Goal: Task Accomplishment & Management: Manage account settings

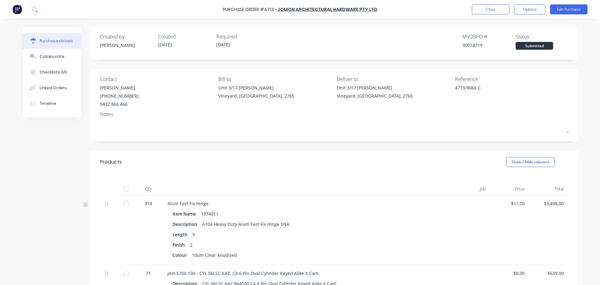
scroll to position [247, 0]
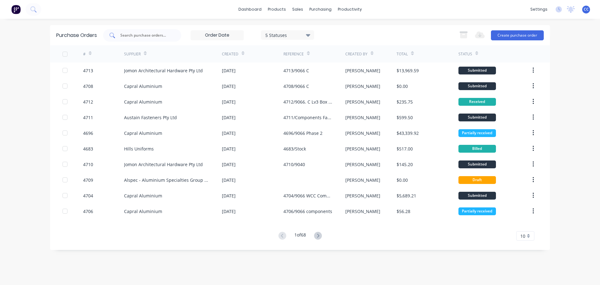
click at [127, 37] on input "text" at bounding box center [146, 35] width 52 height 6
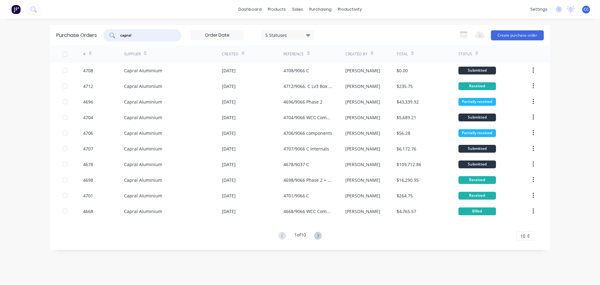
type input "capral"
click at [91, 55] on icon at bounding box center [90, 53] width 3 height 5
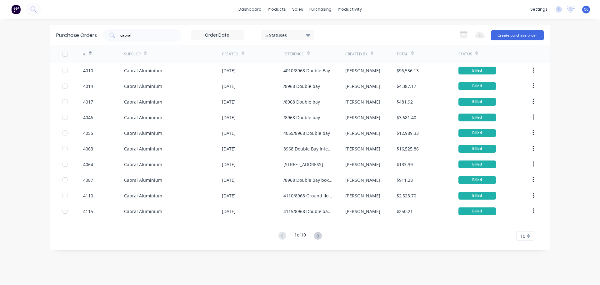
click at [90, 55] on icon at bounding box center [90, 54] width 3 height 2
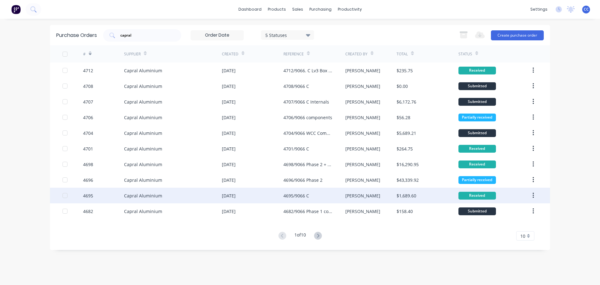
click at [272, 198] on div "07 Aug 2025" at bounding box center [253, 195] width 62 height 16
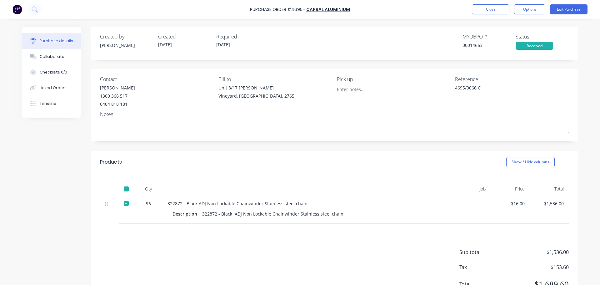
type textarea "x"
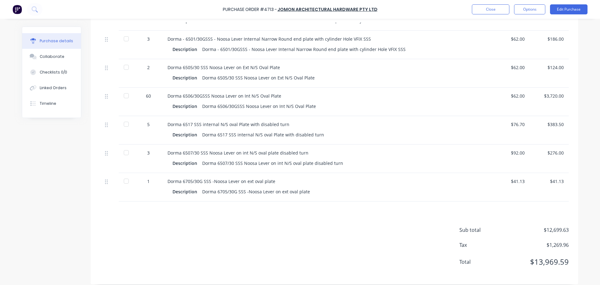
scroll to position [325, 0]
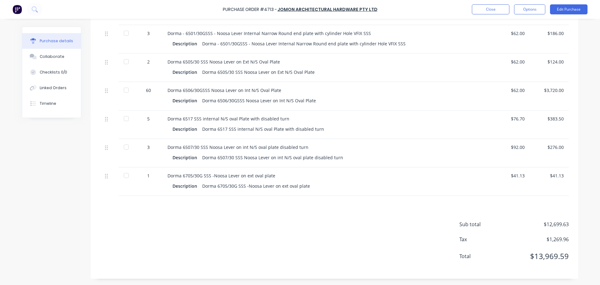
click at [170, 201] on div "Sub total $12,699.63 Tax $1,269.96 Total $13,969.59" at bounding box center [334, 237] width 487 height 83
click at [565, 10] on button "Edit Purchase" at bounding box center [568, 9] width 37 height 10
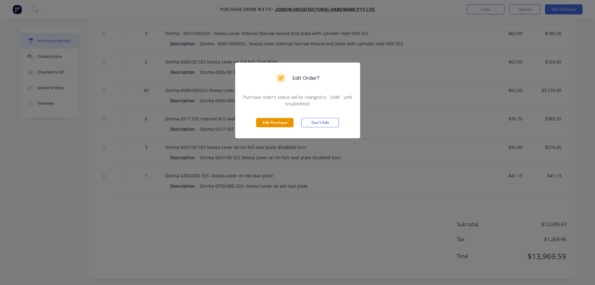
click at [266, 123] on button "Edit Purchase" at bounding box center [274, 122] width 37 height 9
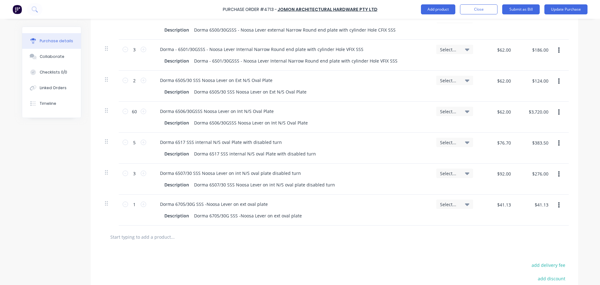
scroll to position [330, 0]
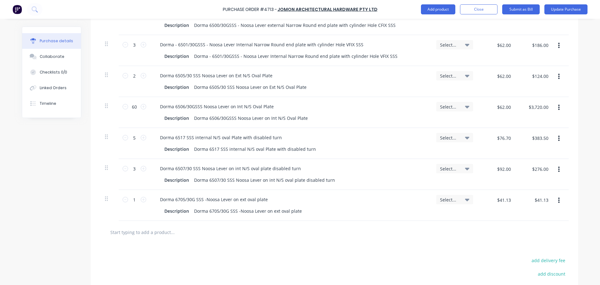
type textarea "x"
click at [135, 232] on input "text" at bounding box center [172, 232] width 125 height 12
